Goal: Task Accomplishment & Management: Manage account settings

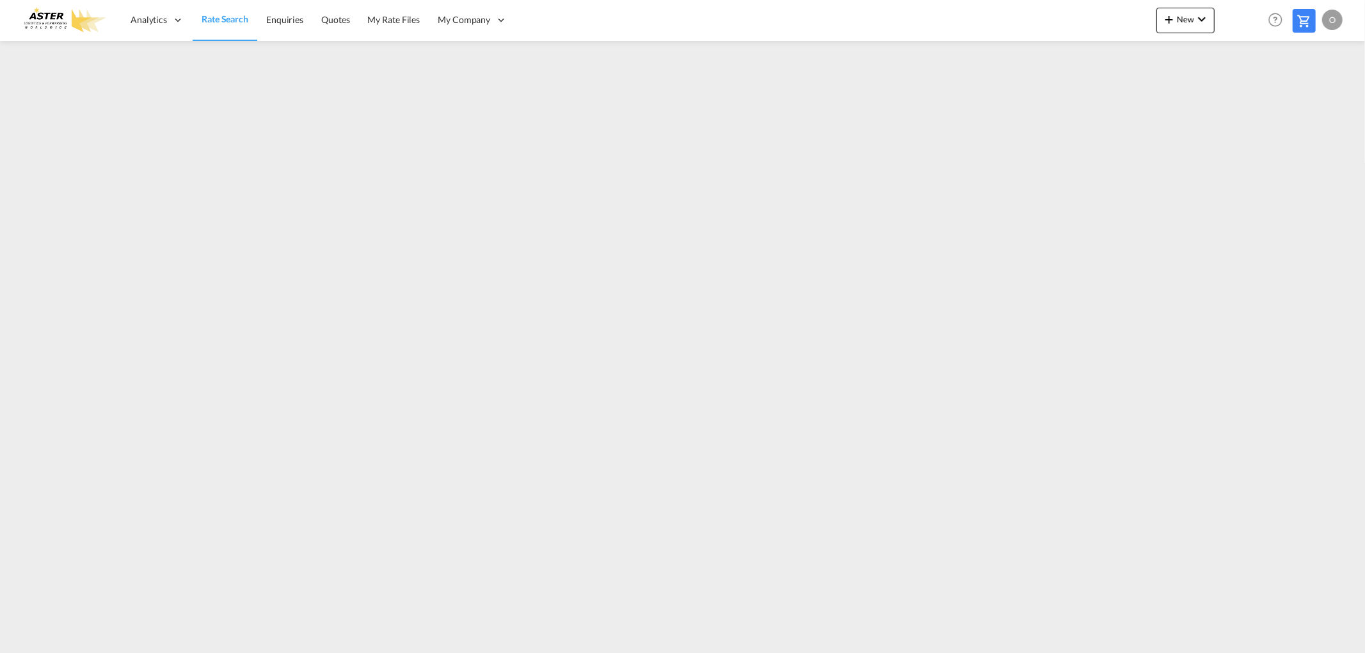
click at [1328, 21] on div "O" at bounding box center [1332, 20] width 20 height 20
click at [1304, 53] on button "My Profile" at bounding box center [1317, 57] width 83 height 26
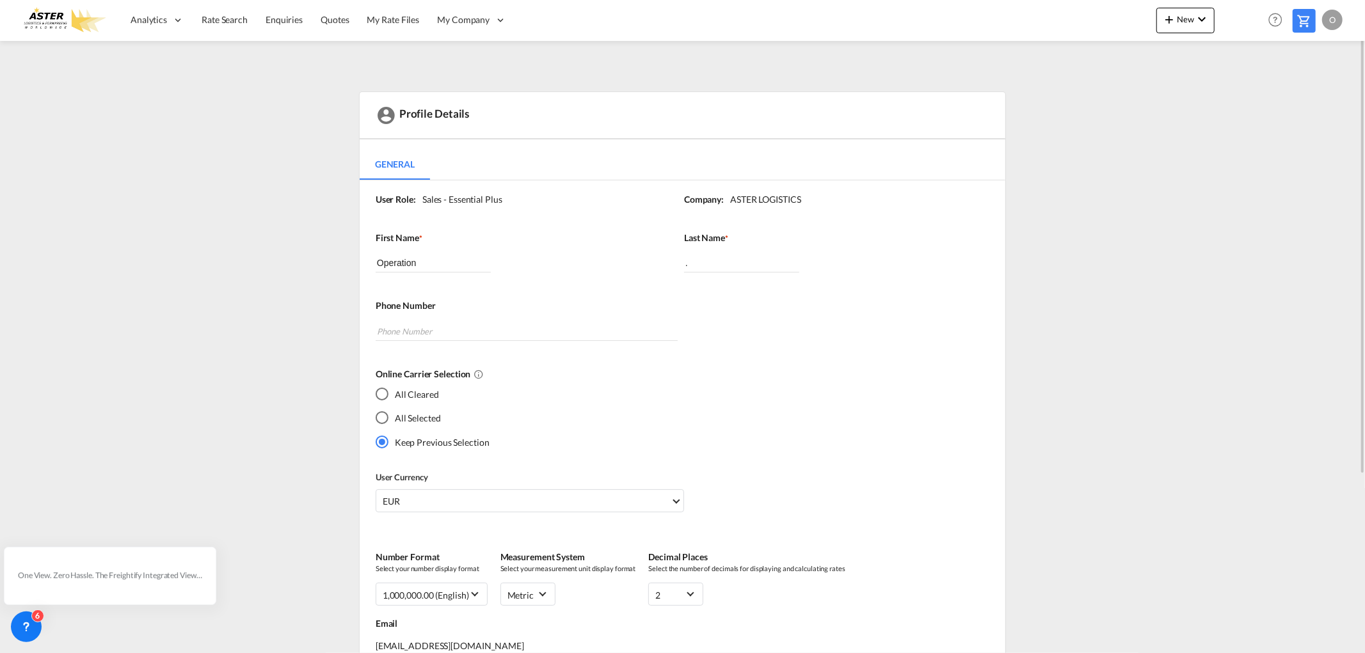
click at [1340, 24] on div "O" at bounding box center [1332, 20] width 20 height 20
click at [1305, 99] on button "Logout" at bounding box center [1317, 98] width 83 height 26
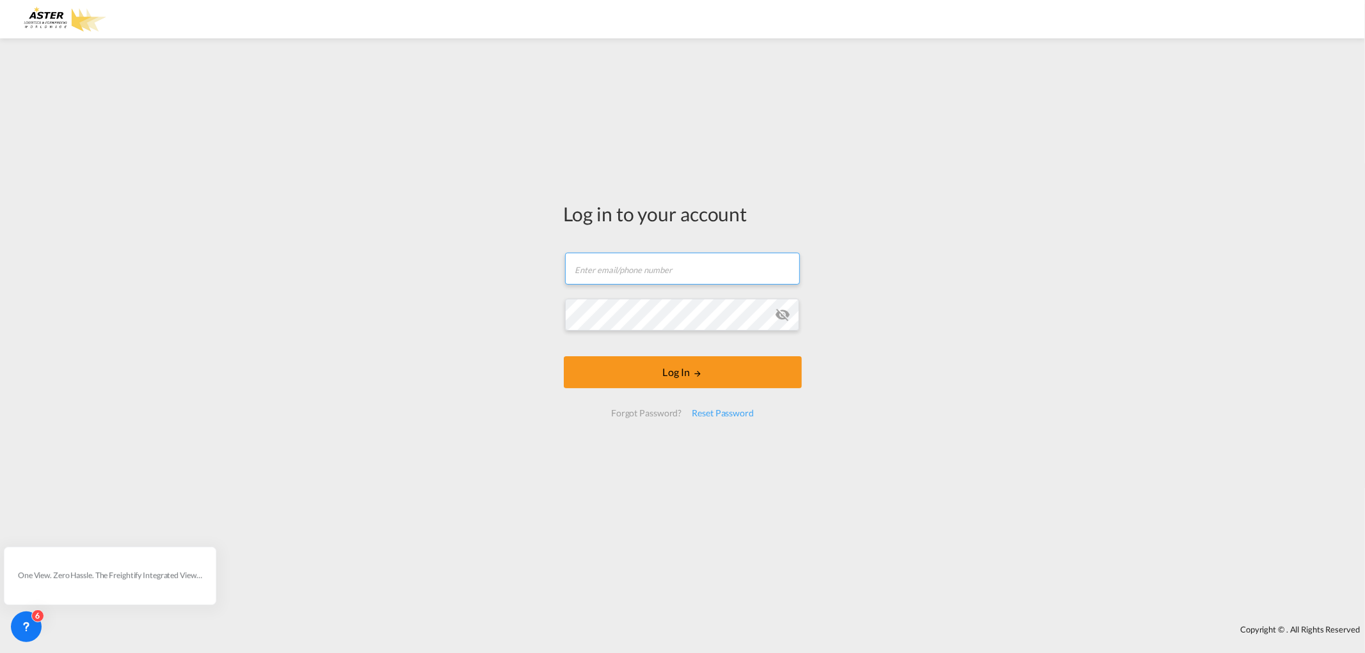
type input "[EMAIL_ADDRESS][DOMAIN_NAME]"
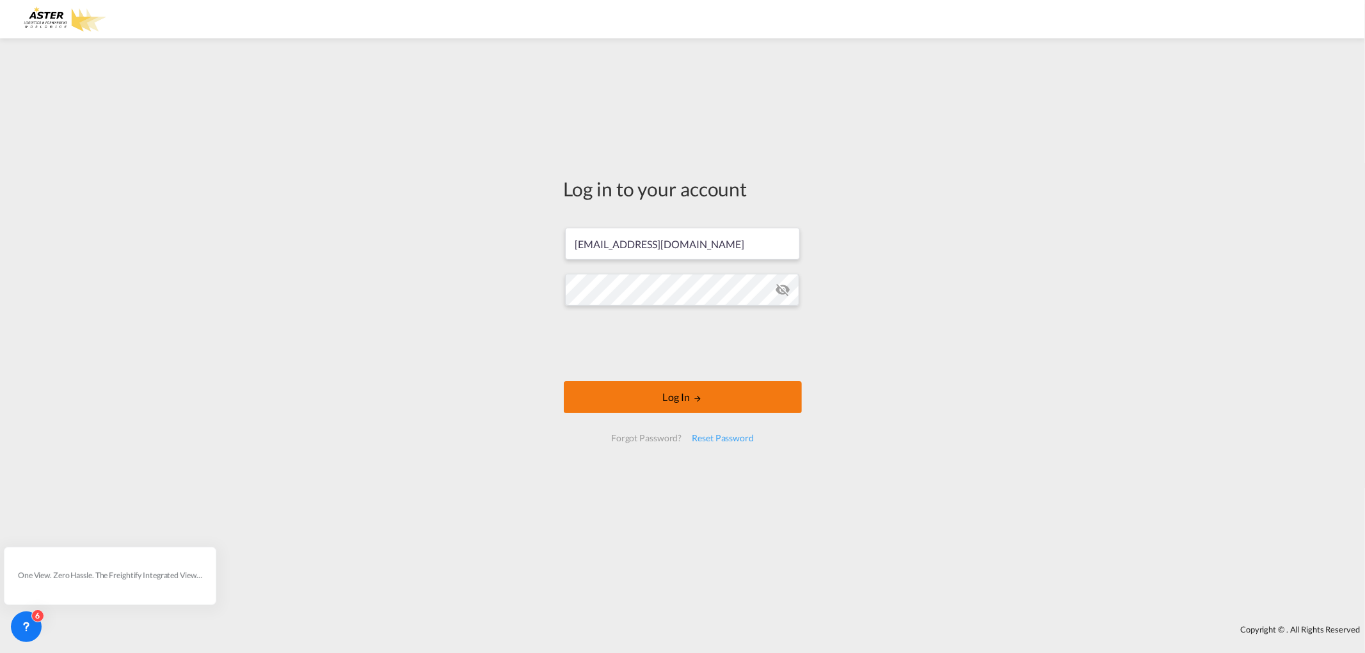
click at [672, 398] on button "Log In" at bounding box center [683, 397] width 238 height 32
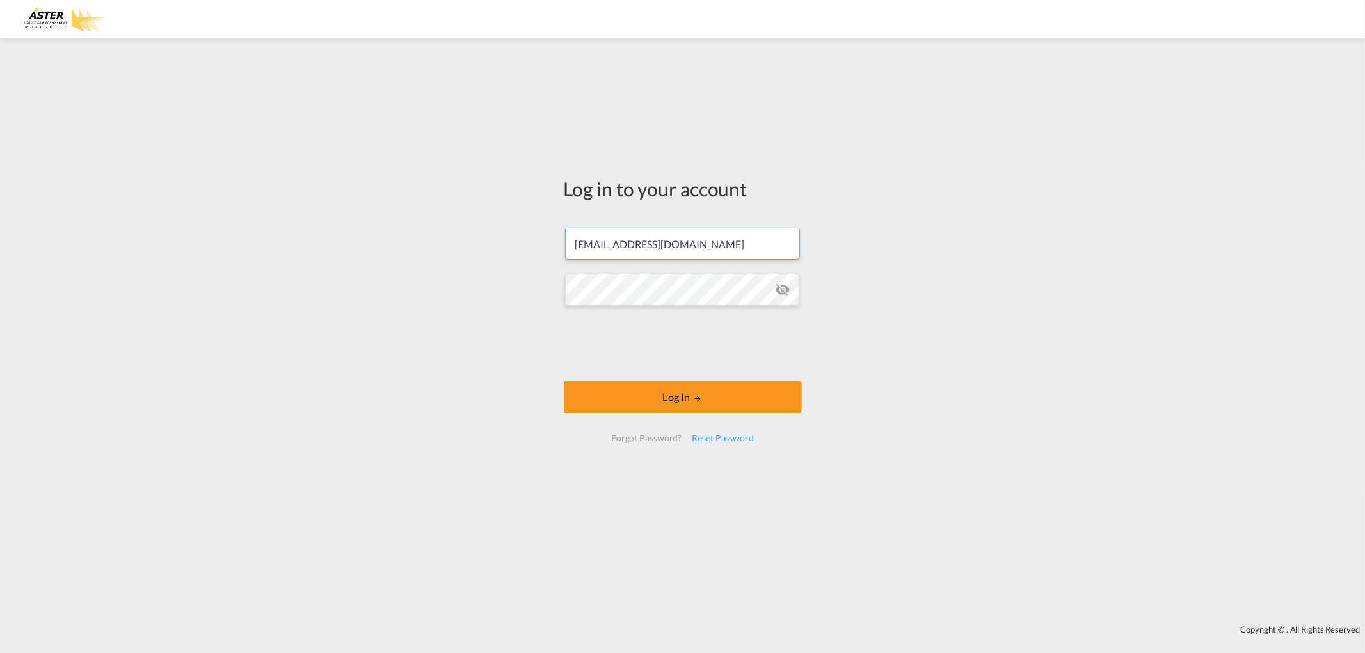
click at [688, 238] on input "[EMAIL_ADDRESS][DOMAIN_NAME]" at bounding box center [682, 244] width 235 height 32
type input "info@asterlog.com"
click at [789, 292] on md-icon "icon-eye-off" at bounding box center [782, 289] width 15 height 15
click at [663, 401] on button "Log In" at bounding box center [683, 397] width 238 height 32
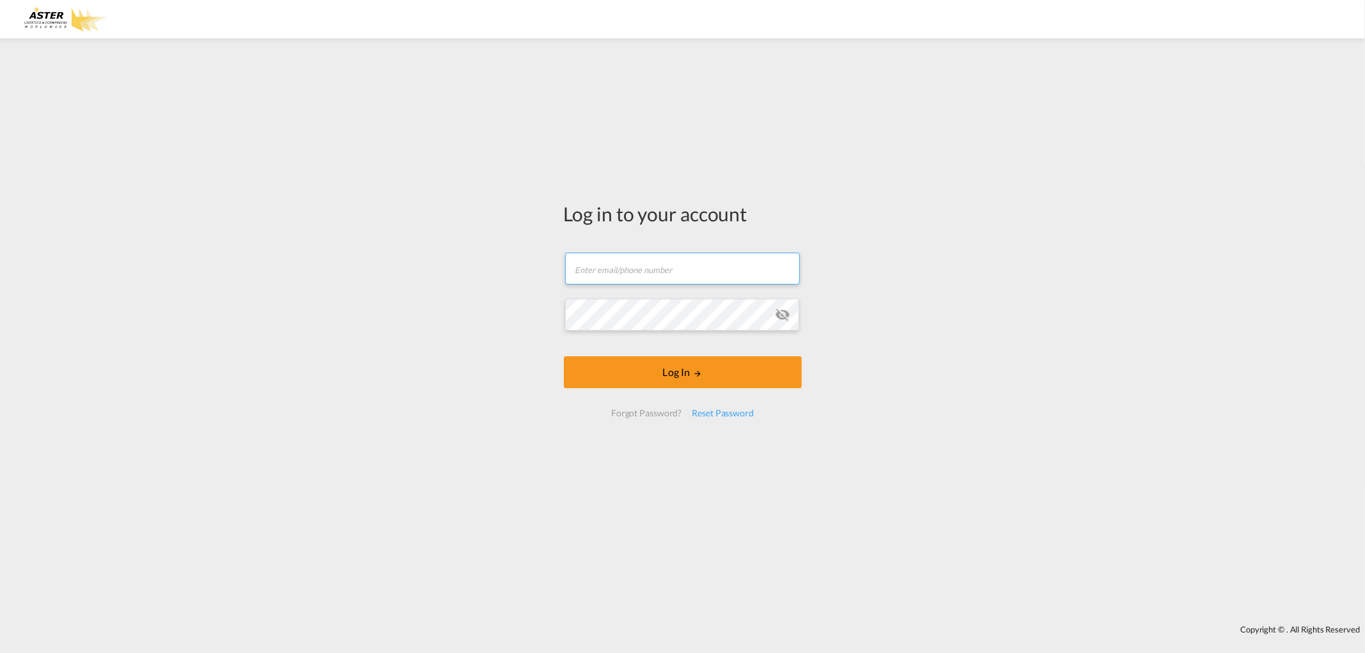
type input "[EMAIL_ADDRESS][DOMAIN_NAME]"
click at [782, 313] on form "opeartion@asterlog.com Email field is required Password field is required Log I…" at bounding box center [683, 335] width 238 height 190
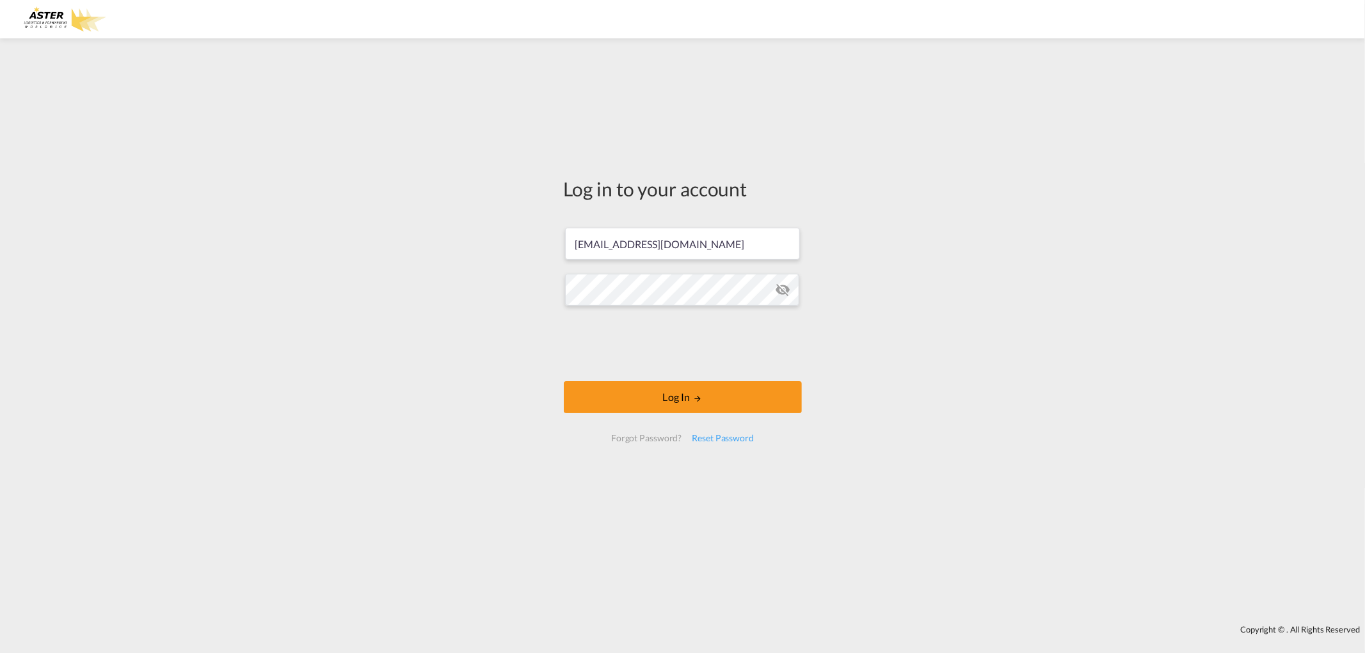
click at [788, 293] on md-icon "icon-eye-off" at bounding box center [782, 289] width 15 height 15
click at [661, 392] on button "Log In" at bounding box center [683, 397] width 238 height 32
